Goal: Find specific page/section: Find specific page/section

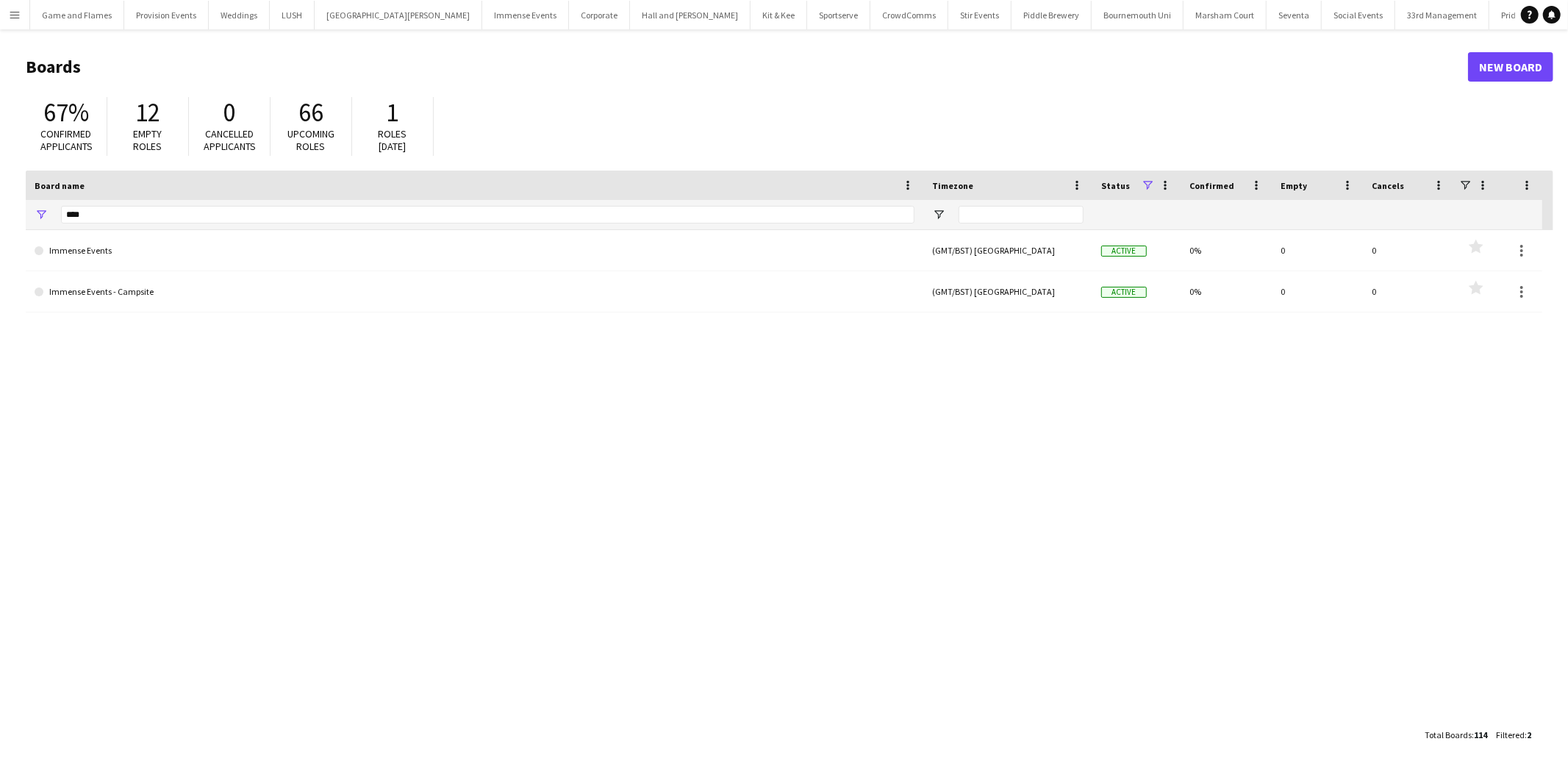
click at [20, 24] on button "Menu" at bounding box center [15, 15] width 29 height 30
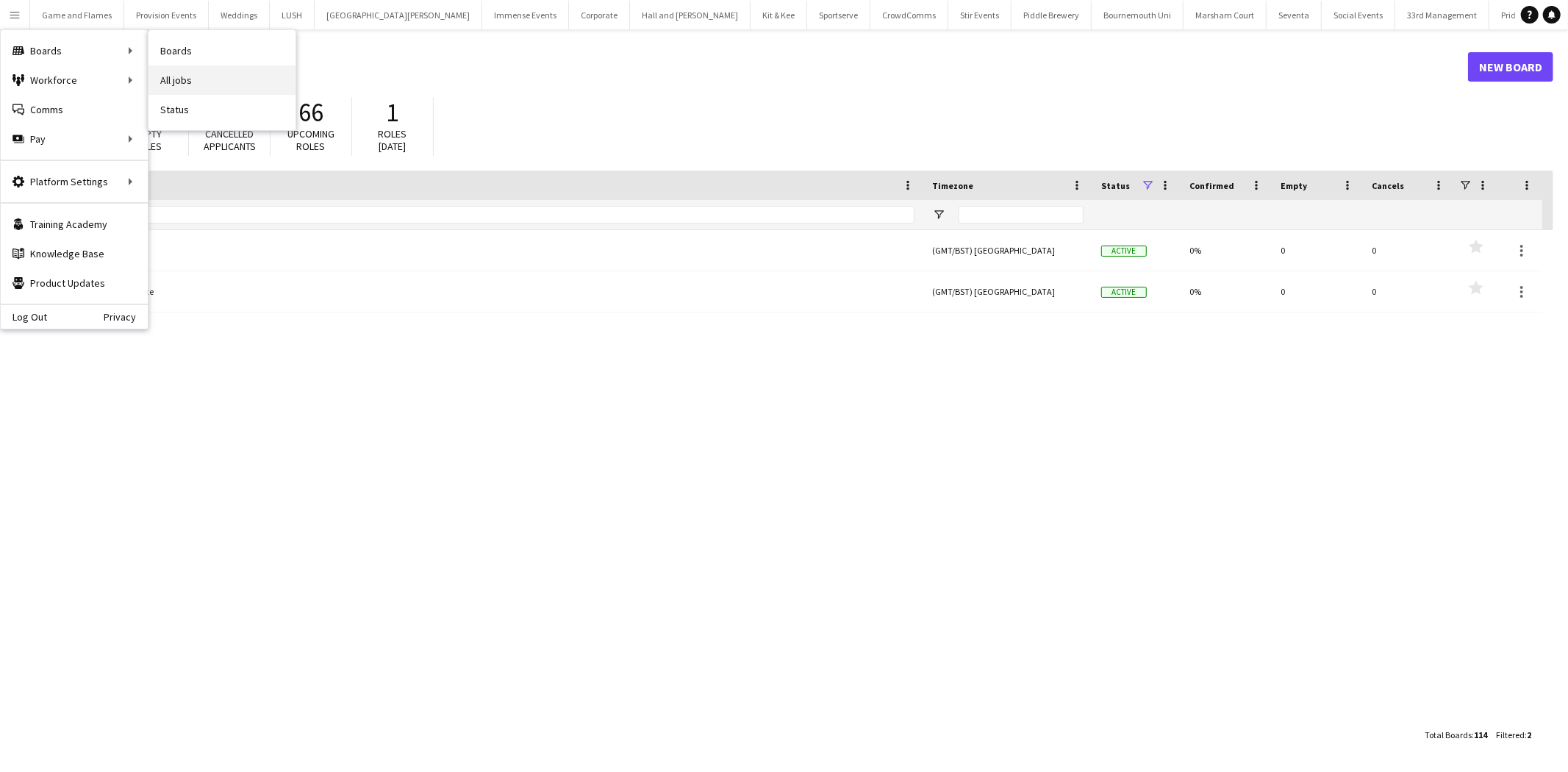
click at [187, 72] on link "All jobs" at bounding box center [221, 80] width 147 height 30
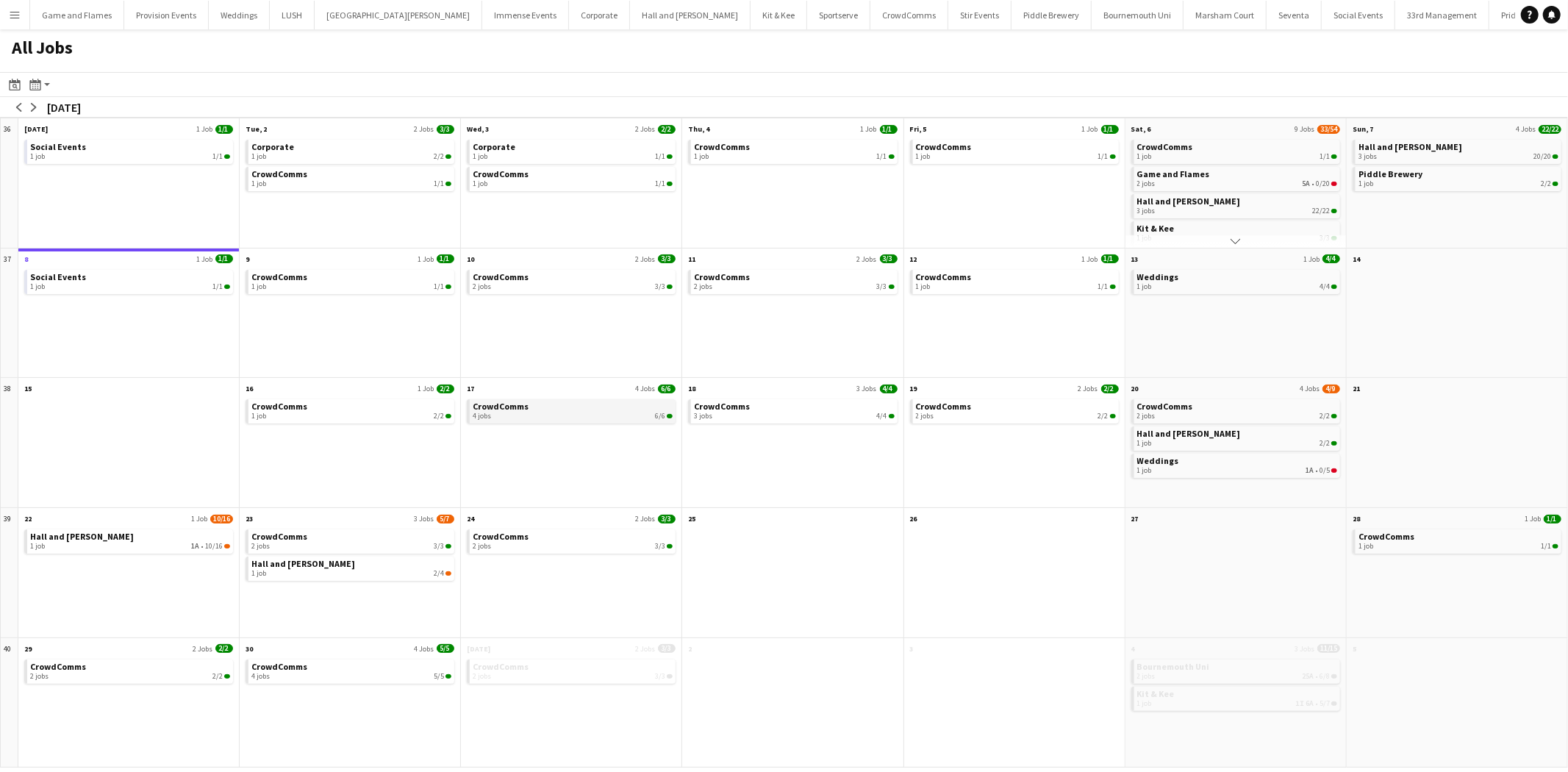
click at [628, 410] on link "CrowdComms 4 jobs 6/6" at bounding box center [572, 410] width 200 height 21
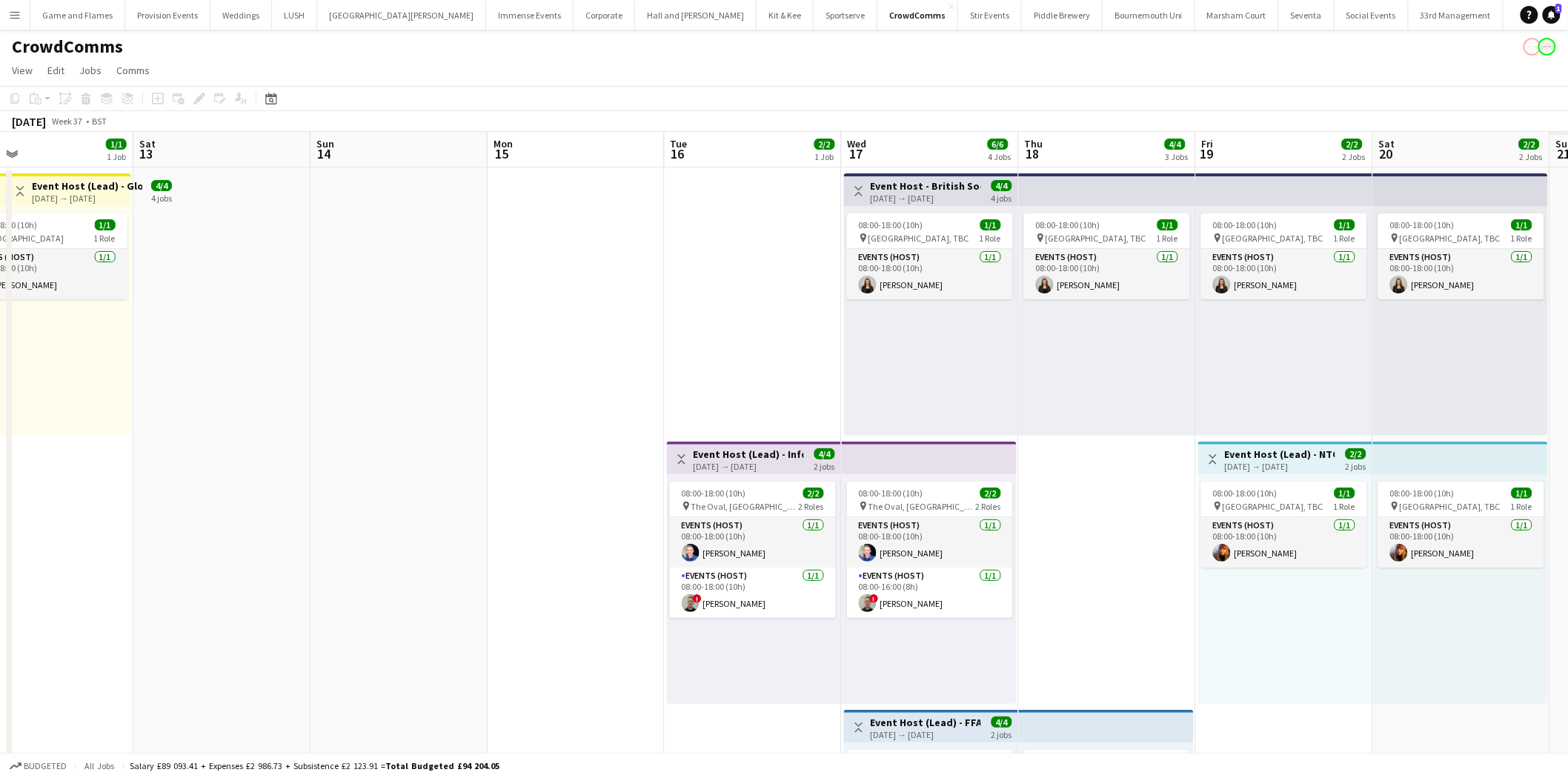
drag, startPoint x: 1135, startPoint y: 502, endPoint x: 493, endPoint y: 404, distance: 649.4
click at [449, 404] on app-calendar-viewport "Tue 9 1/1 1 Job Wed 10 3/3 2 Jobs Thu 11 3/3 2 Jobs Fri 12 1/1 1 Job Sat 13 Sun…" at bounding box center [784, 689] width 1568 height 1114
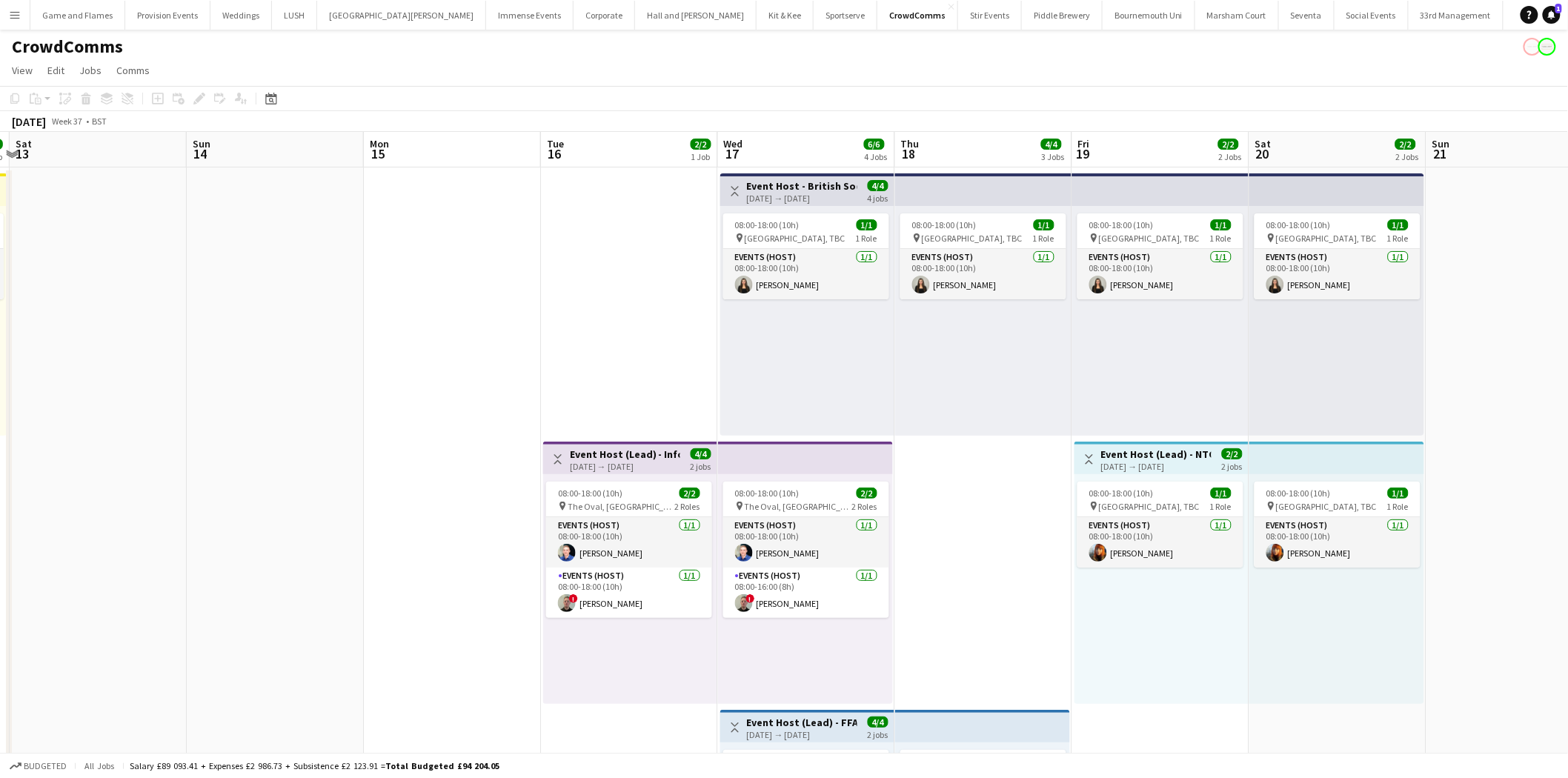
scroll to position [0, 543]
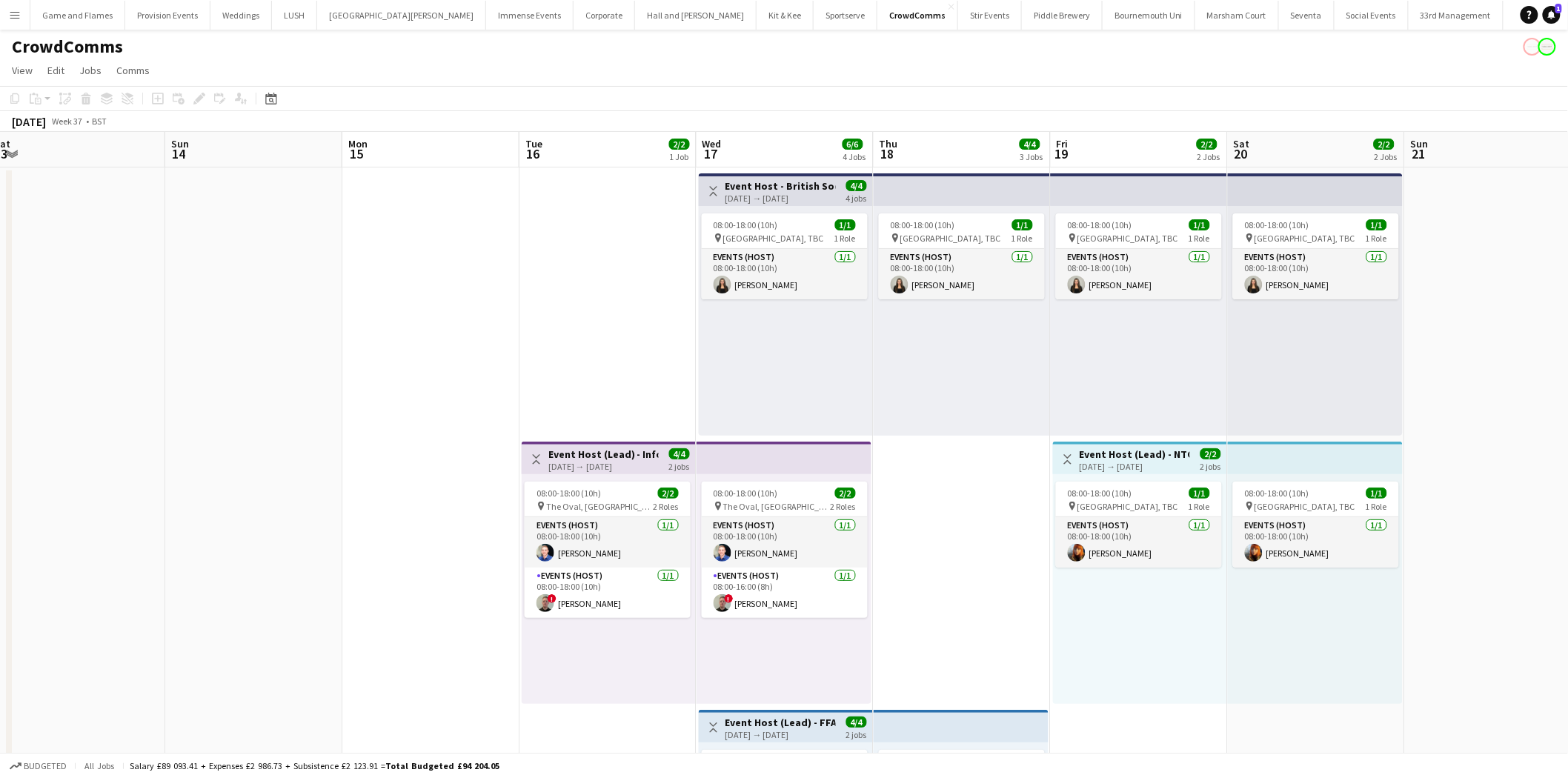
drag, startPoint x: 1083, startPoint y: 560, endPoint x: 924, endPoint y: 537, distance: 160.7
click at [924, 537] on app-calendar-viewport "Wed 10 3/3 2 Jobs Thu 11 3/3 2 Jobs Fri 12 1/1 1 Job Sat 13 Sun 14 Mon 15 Tue 1…" at bounding box center [784, 689] width 1568 height 1114
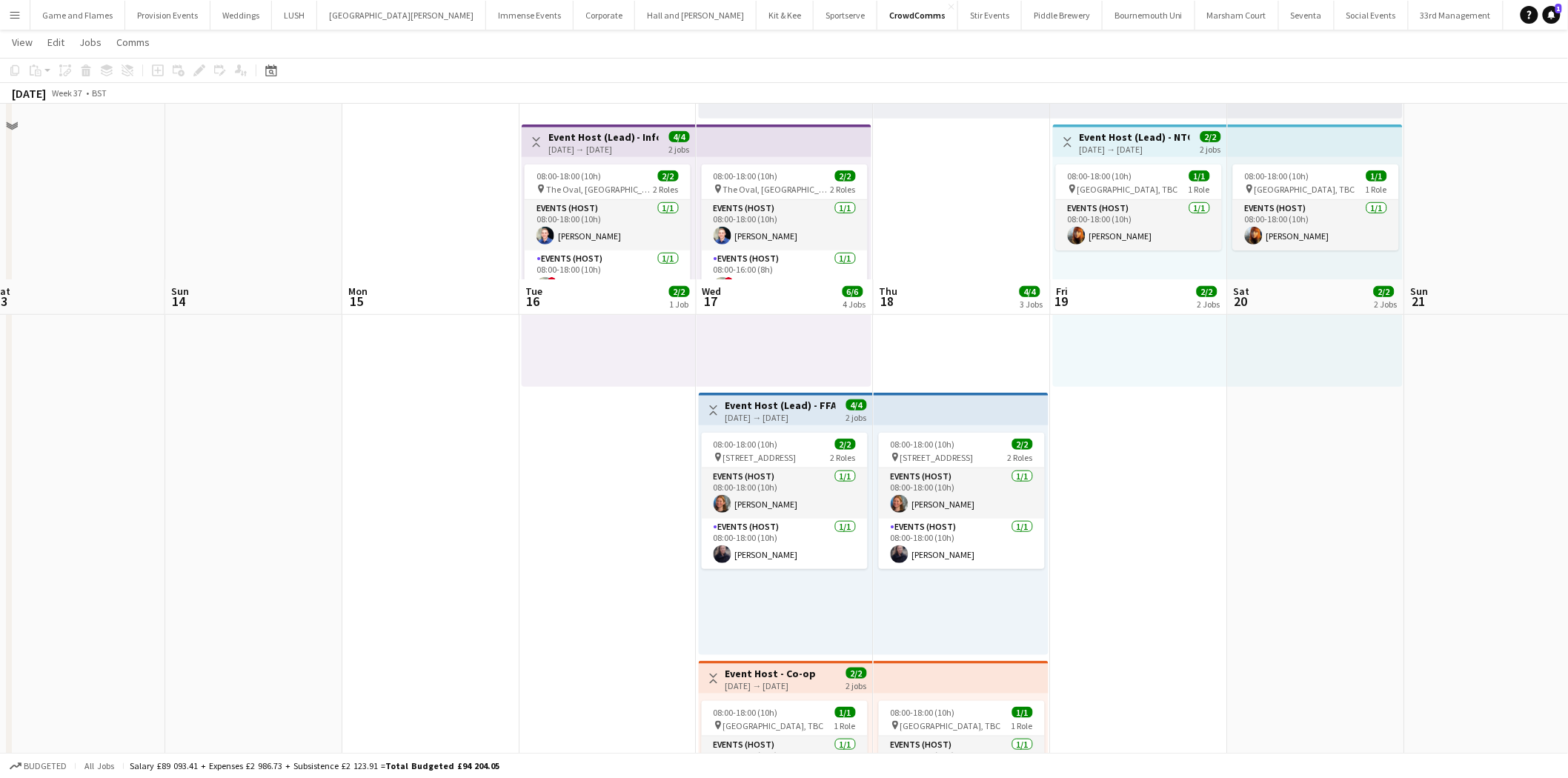
scroll to position [492, 0]
